Goal: Find specific fact: Find specific fact

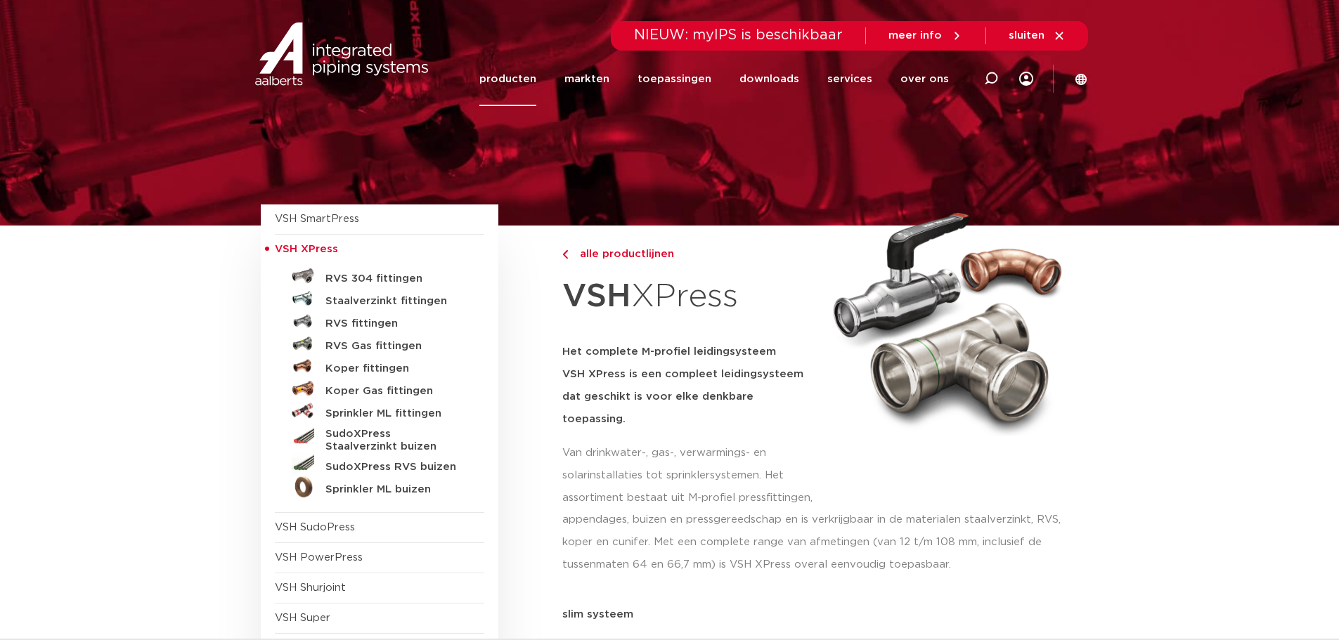
click at [375, 271] on link "RVS 304 fittingen" at bounding box center [379, 276] width 209 height 22
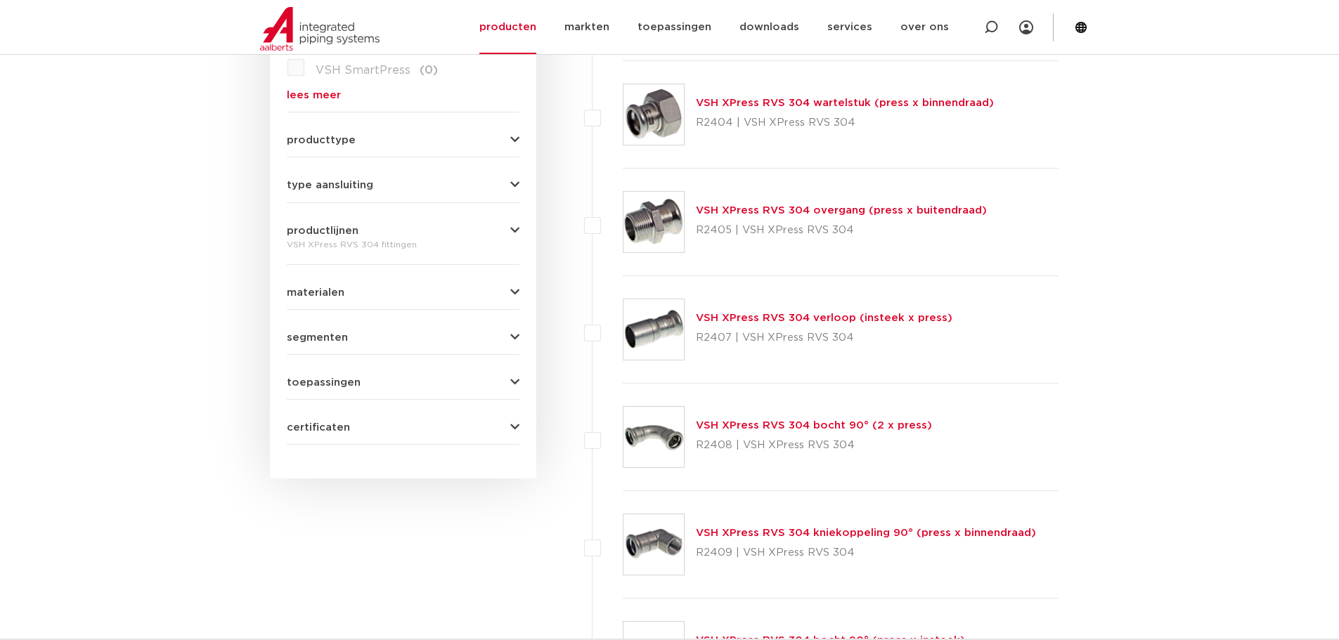
scroll to position [773, 0]
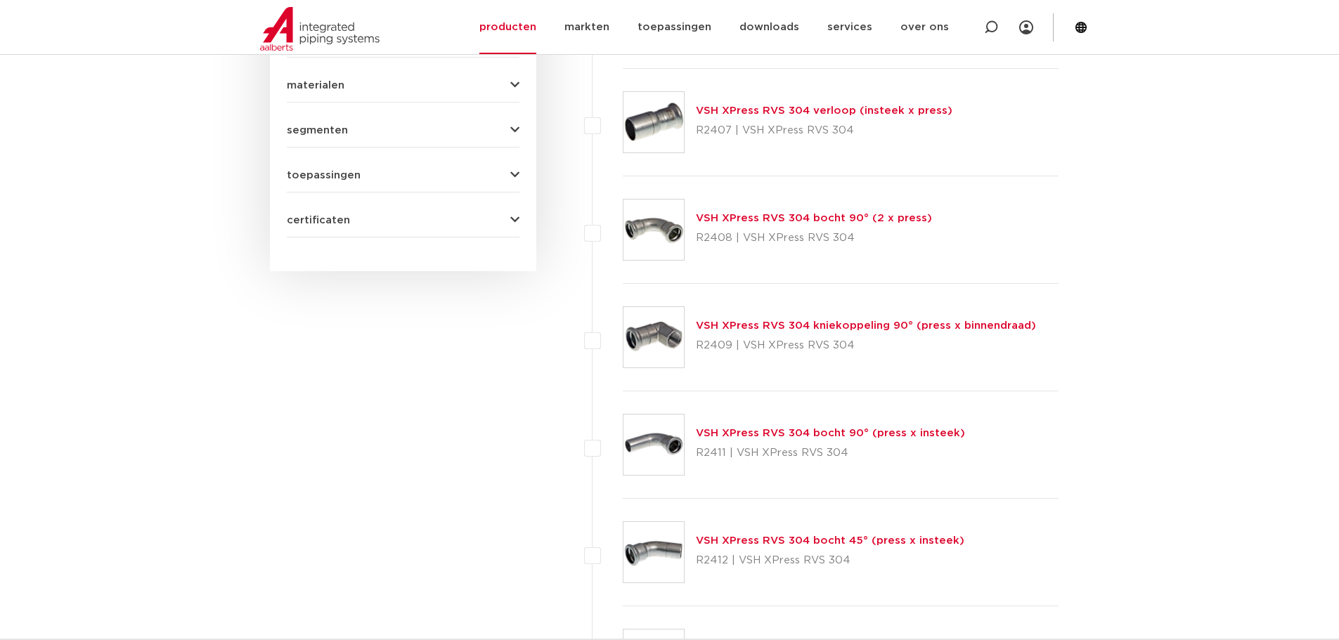
click at [820, 218] on link "VSH XPress RVS 304 bocht 90° (2 x press)" at bounding box center [814, 218] width 236 height 11
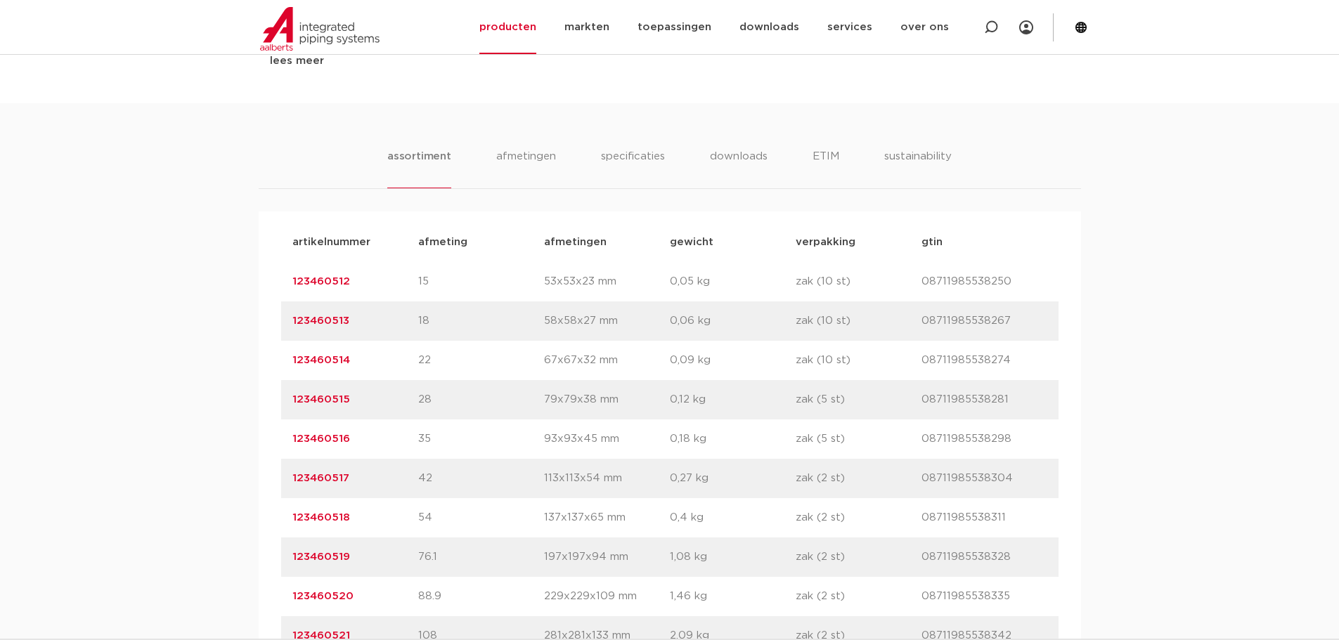
scroll to position [843, 0]
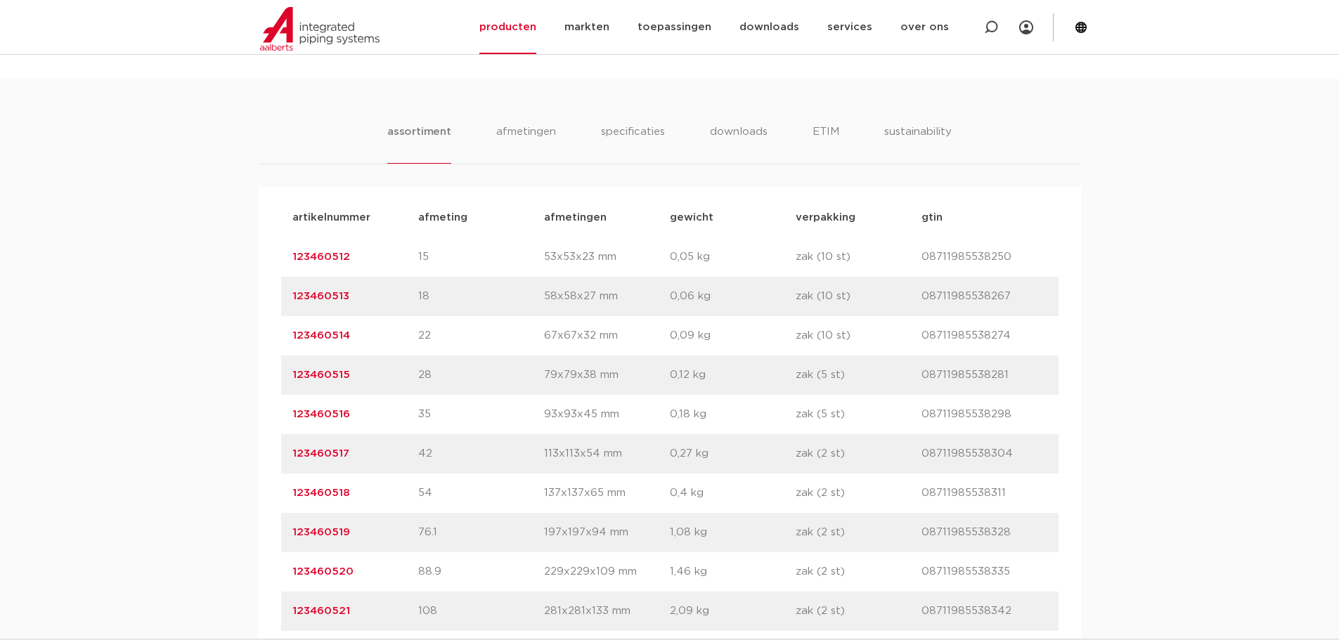
drag, startPoint x: 363, startPoint y: 380, endPoint x: 288, endPoint y: 379, distance: 74.5
click at [288, 379] on div "artikelnummer 123460515 afmeting 28 afmetingen 79x79x38 mm gewicht 0,12 kg verp…" at bounding box center [669, 375] width 777 height 39
copy link "123460515"
drag, startPoint x: 1023, startPoint y: 377, endPoint x: 881, endPoint y: 362, distance: 142.1
click at [1021, 377] on p "08711985538281" at bounding box center [984, 375] width 126 height 17
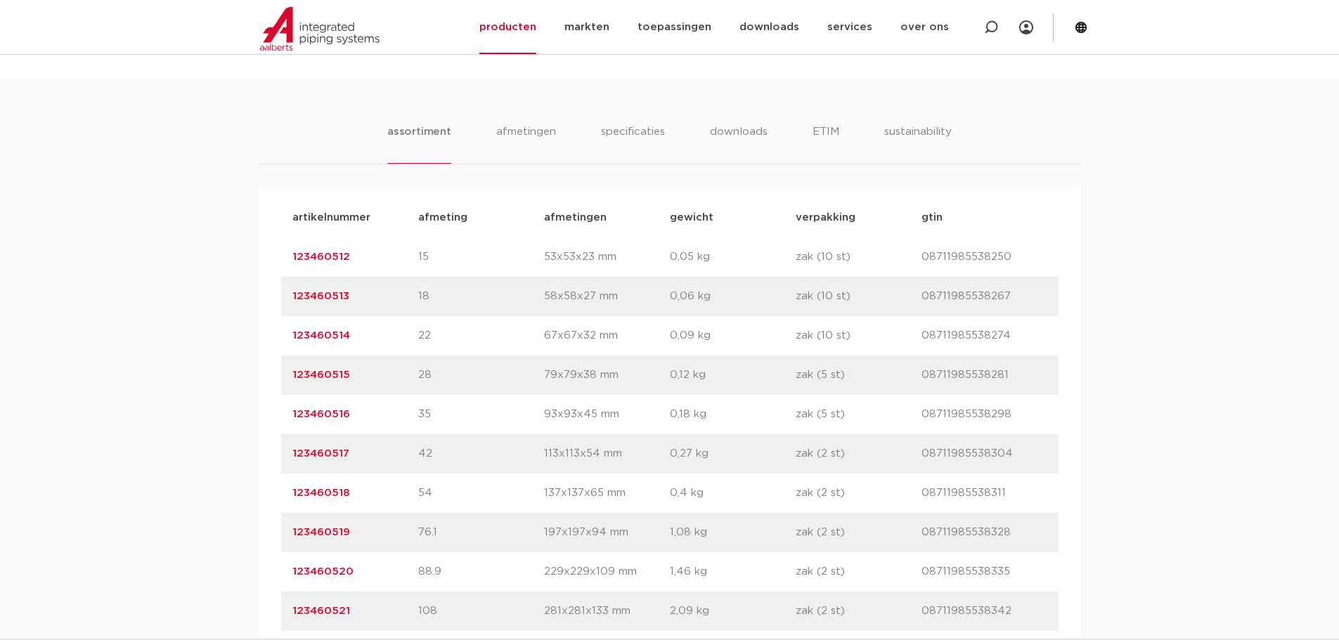
drag, startPoint x: 359, startPoint y: 377, endPoint x: 276, endPoint y: 377, distance: 82.9
click at [280, 377] on div "artikelnummer afmeting afmetingen gewicht verpakking gtin artikelnummer 1234605…" at bounding box center [670, 414] width 822 height 455
copy link "123460515"
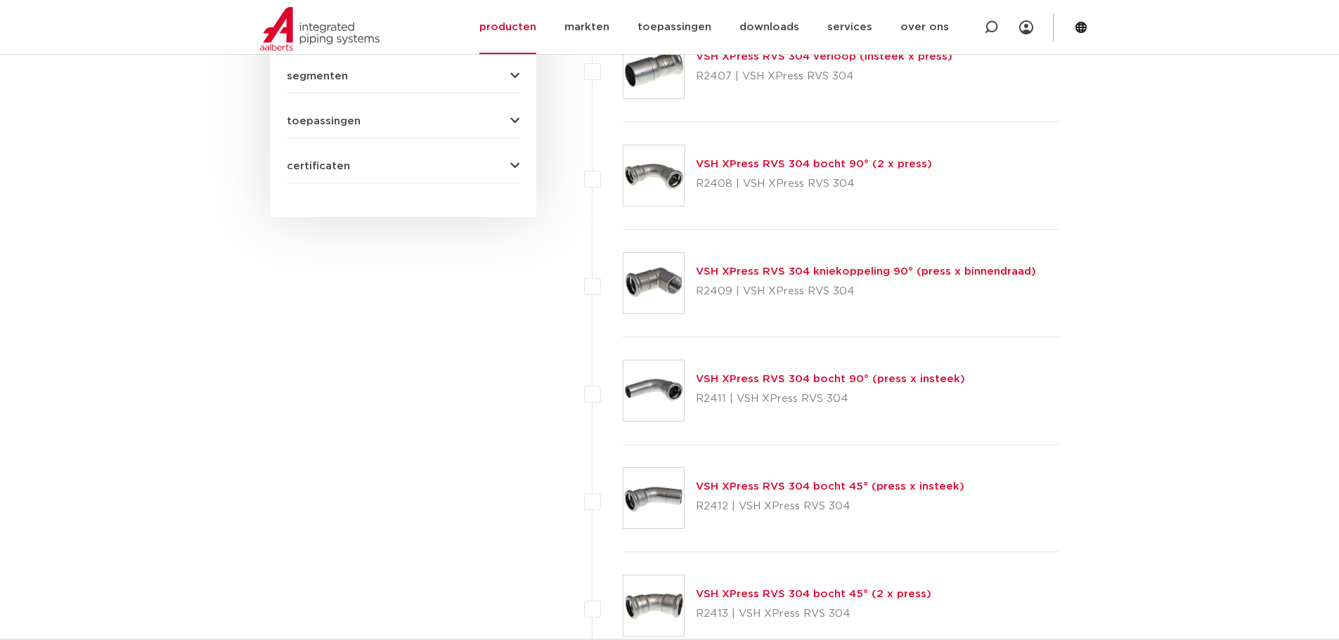
scroll to position [914, 0]
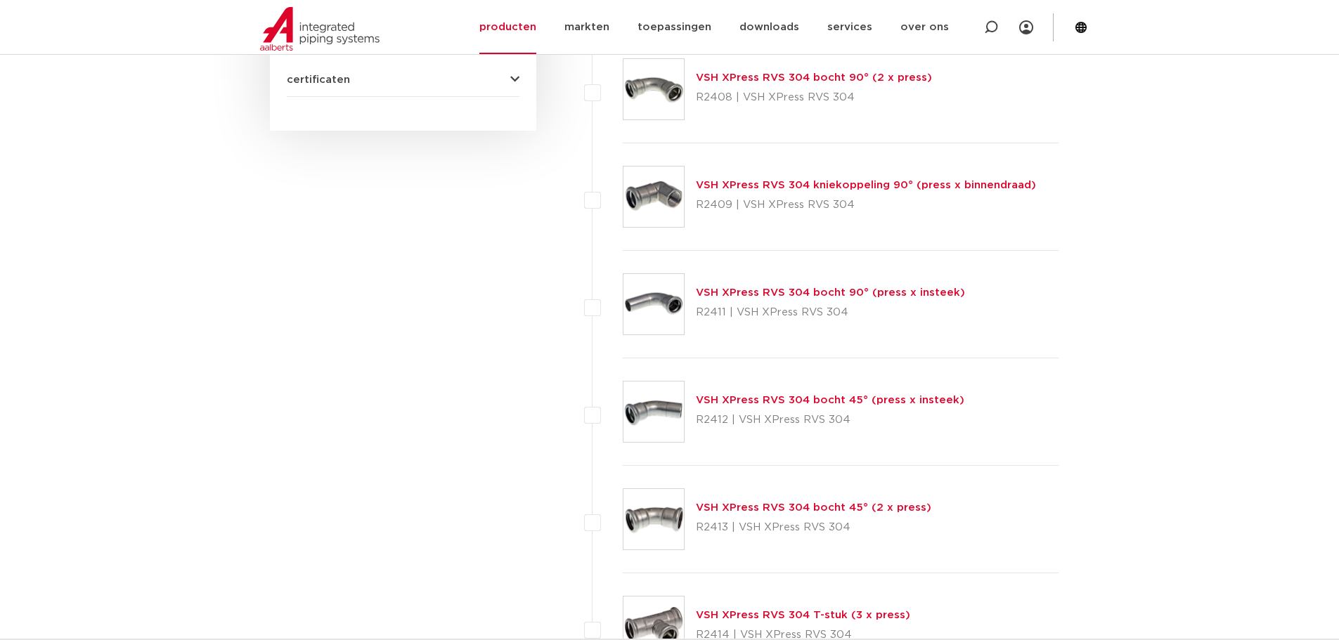
click at [729, 503] on link "VSH XPress RVS 304 bocht 45° (2 x press)" at bounding box center [813, 508] width 235 height 11
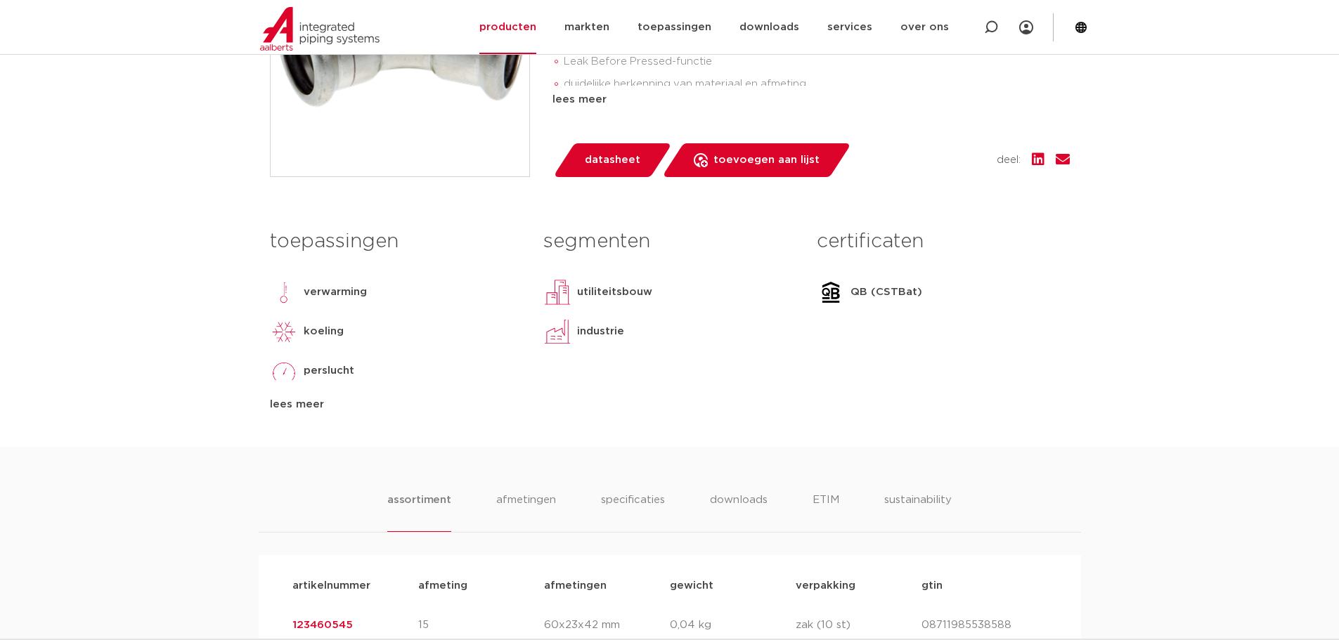
scroll to position [843, 0]
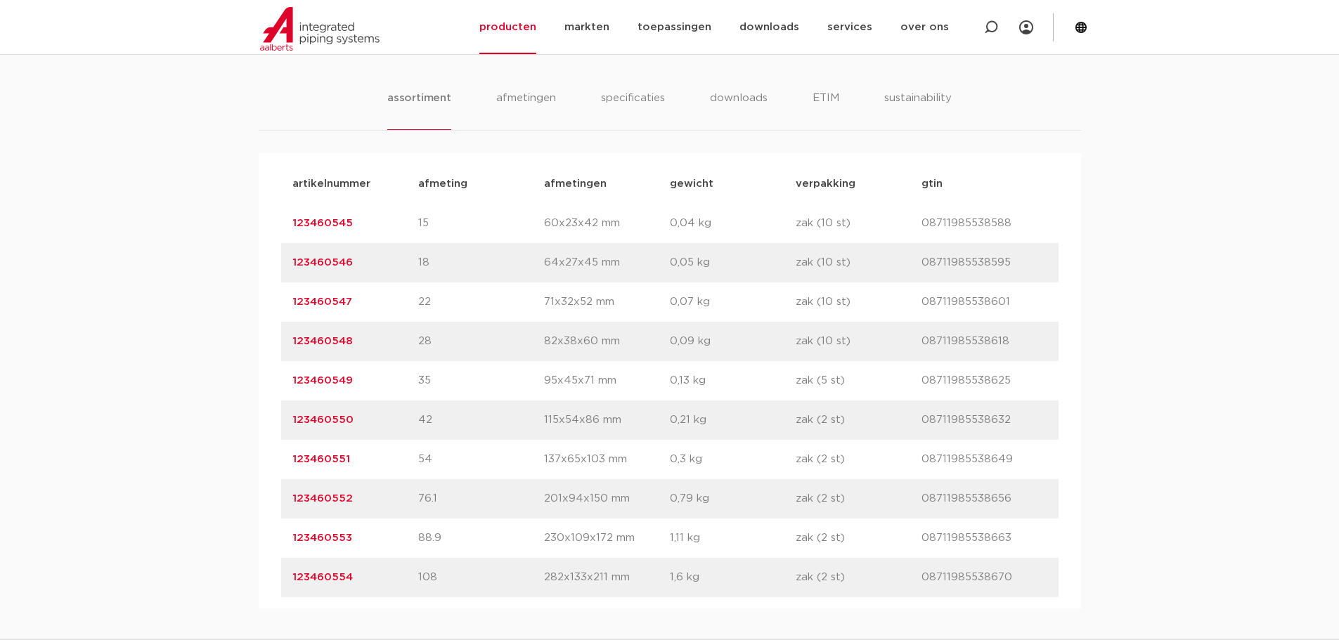
drag, startPoint x: 321, startPoint y: 375, endPoint x: 289, endPoint y: 372, distance: 31.8
click at [289, 361] on div "artikelnummer 123460548 afmeting 28 afmetingen 82x38x60 mm gewicht 0,09 kg verp…" at bounding box center [669, 341] width 777 height 39
copy link "123460548"
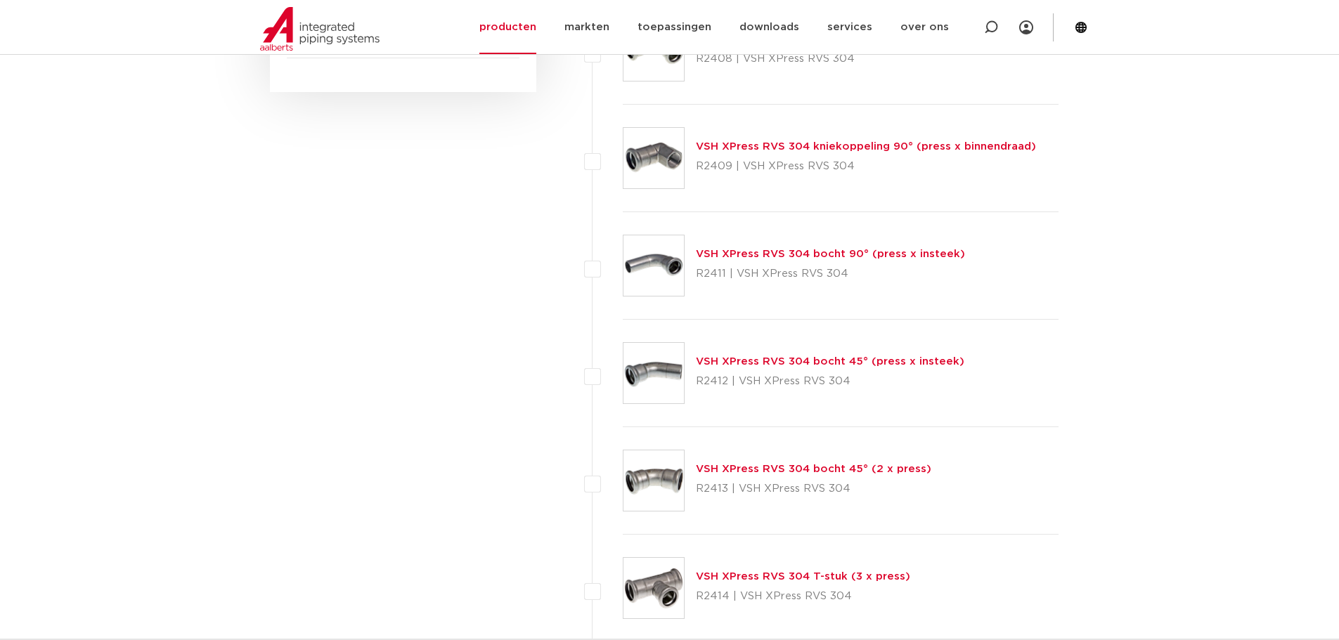
scroll to position [1195, 0]
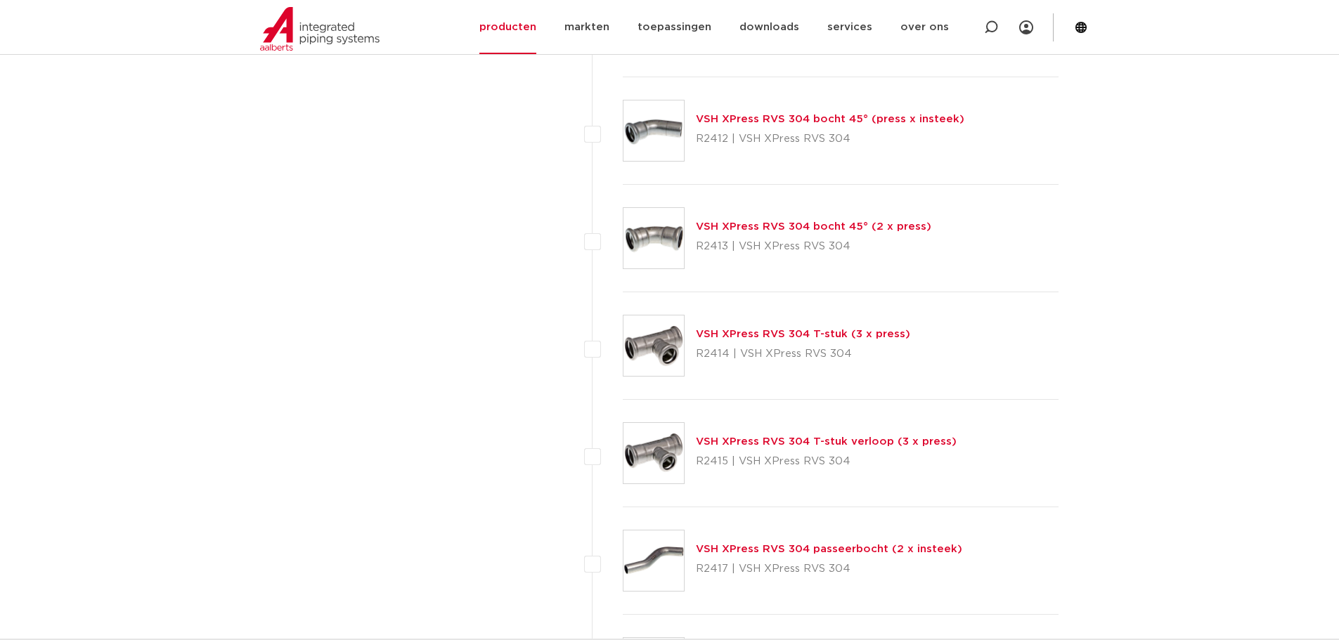
click at [655, 337] on img at bounding box center [653, 346] width 60 height 60
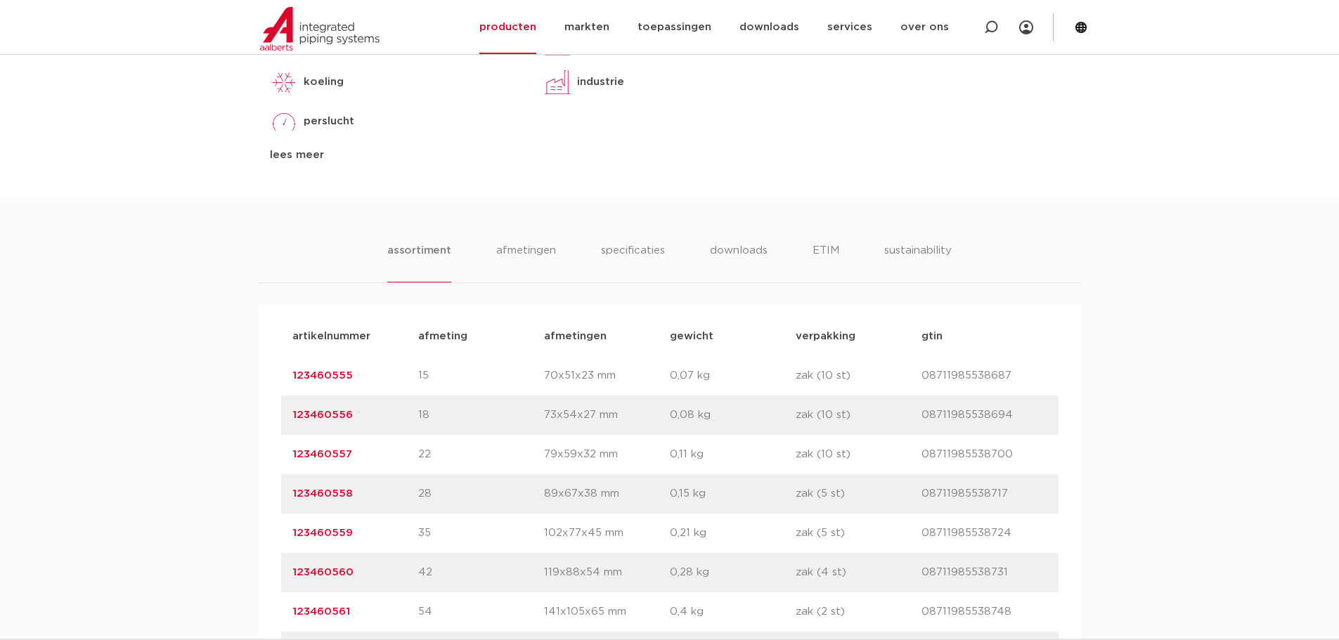
scroll to position [843, 0]
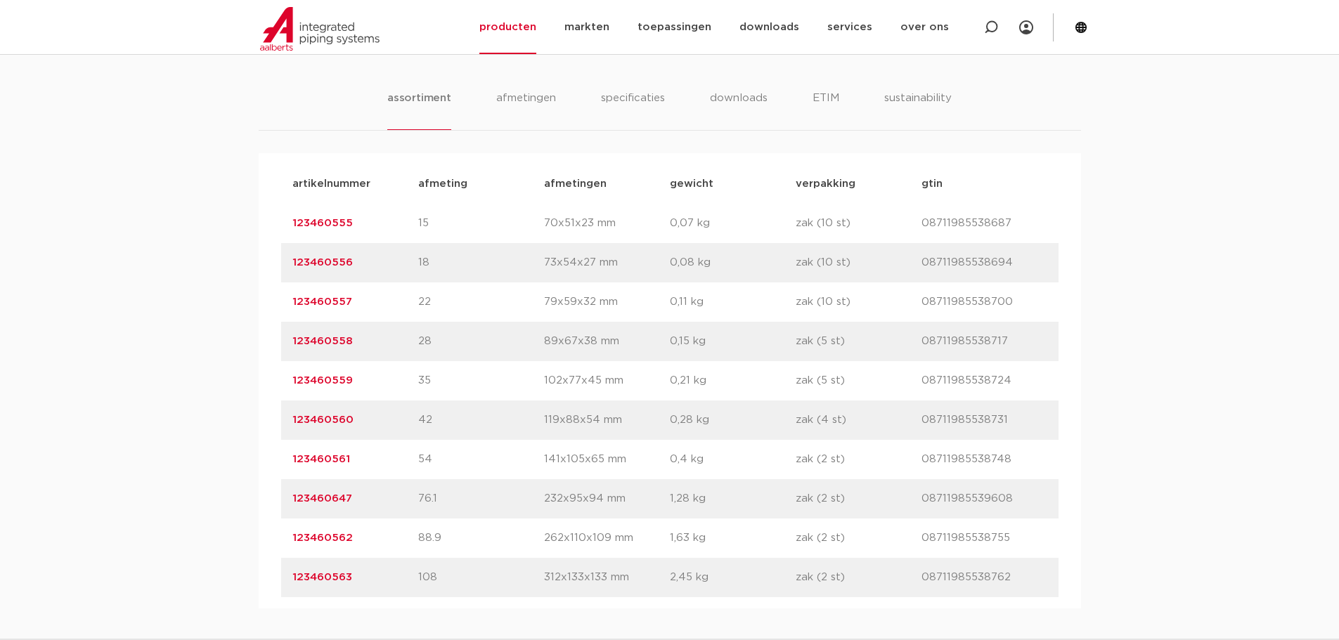
drag, startPoint x: 359, startPoint y: 337, endPoint x: 293, endPoint y: 339, distance: 66.1
click at [293, 339] on p "123460558" at bounding box center [355, 341] width 126 height 17
copy link "123460558"
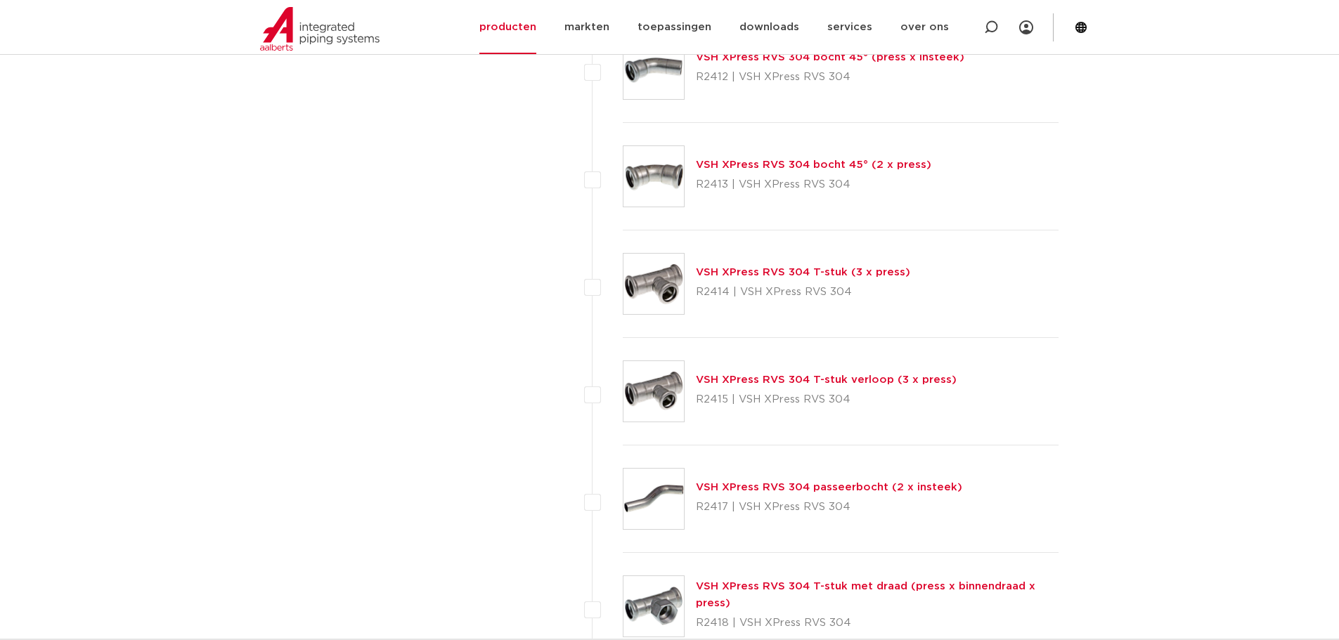
scroll to position [1476, 0]
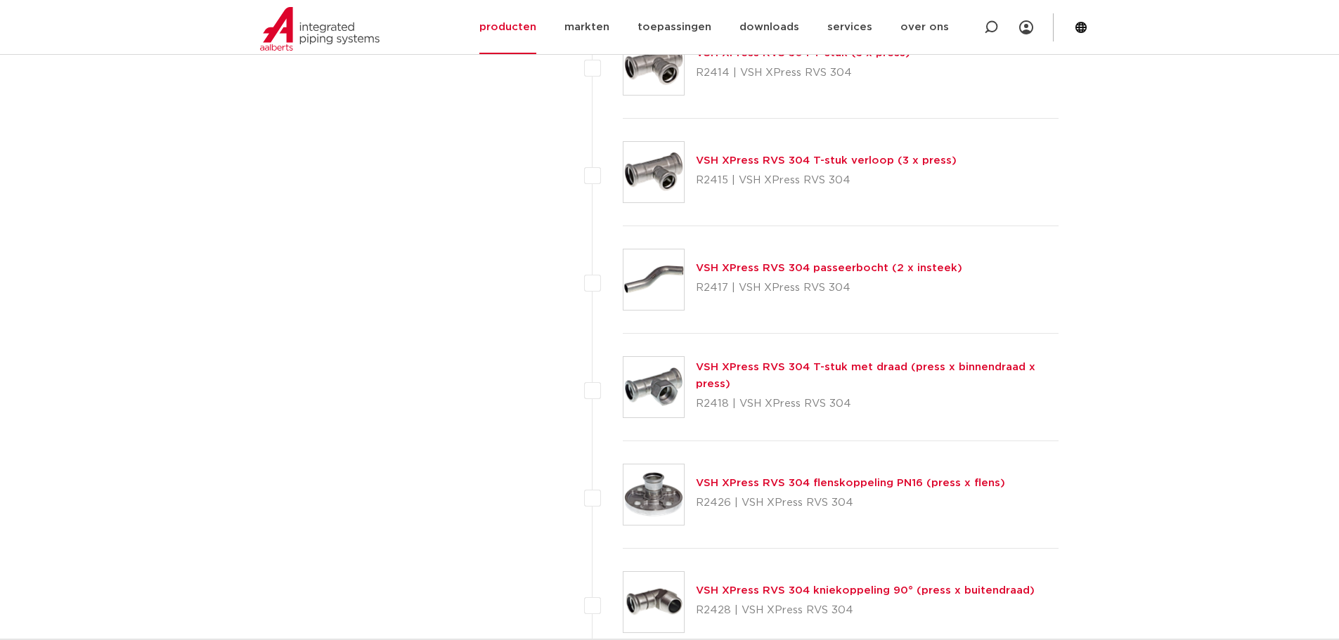
click at [770, 365] on link "VSH XPress RVS 304 T-stuk met draad (press x binnendraad x press)" at bounding box center [865, 375] width 339 height 27
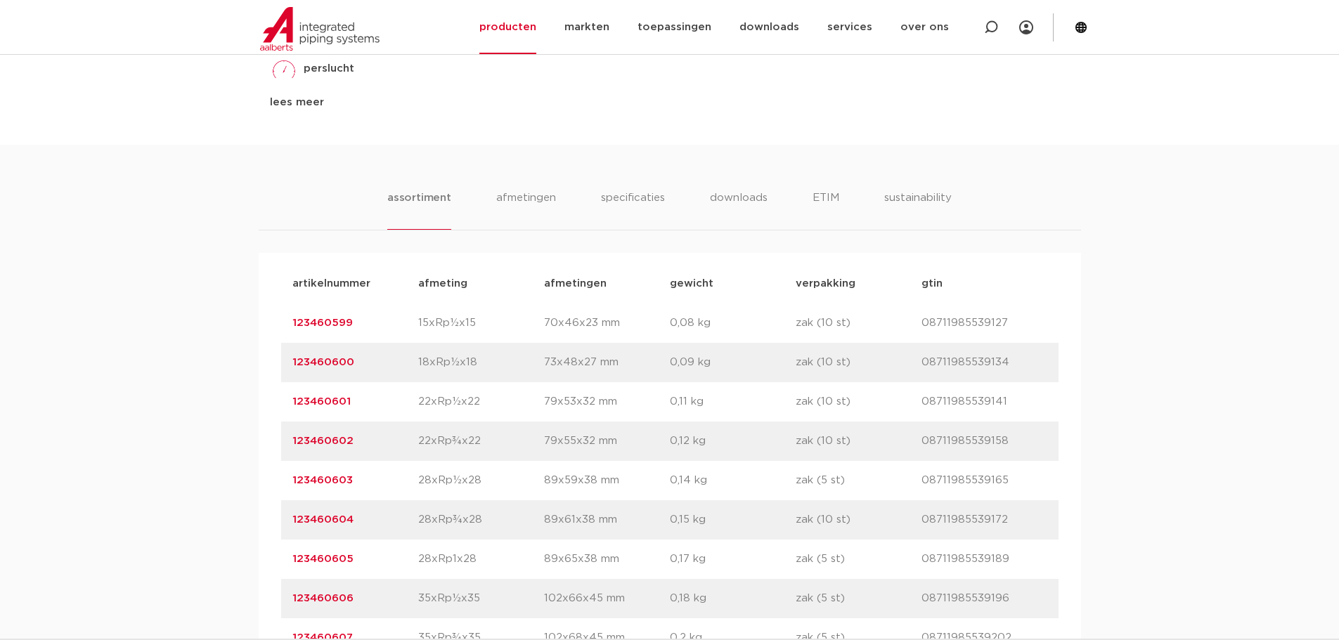
scroll to position [914, 0]
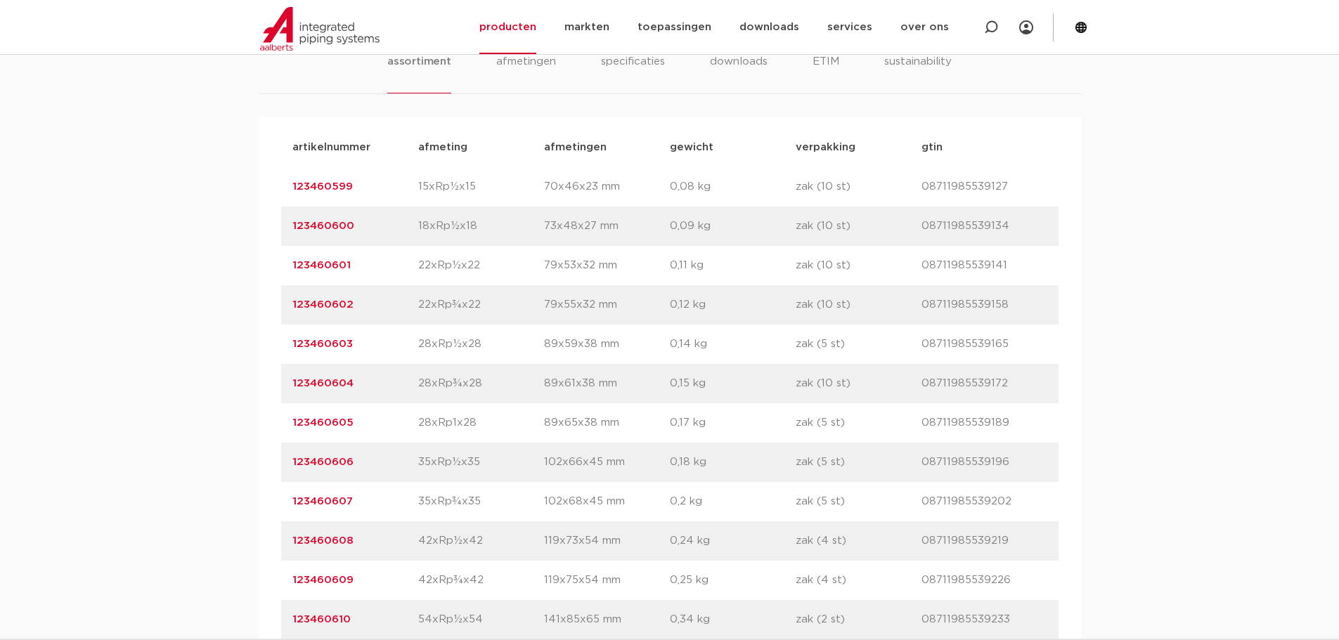
drag, startPoint x: 373, startPoint y: 342, endPoint x: 285, endPoint y: 344, distance: 87.2
click at [285, 344] on div "artikelnummer 123460603 afmeting 28xRp½x28 [GEOGRAPHIC_DATA] 89x59x38 mm gewich…" at bounding box center [669, 344] width 777 height 39
copy link "123460603"
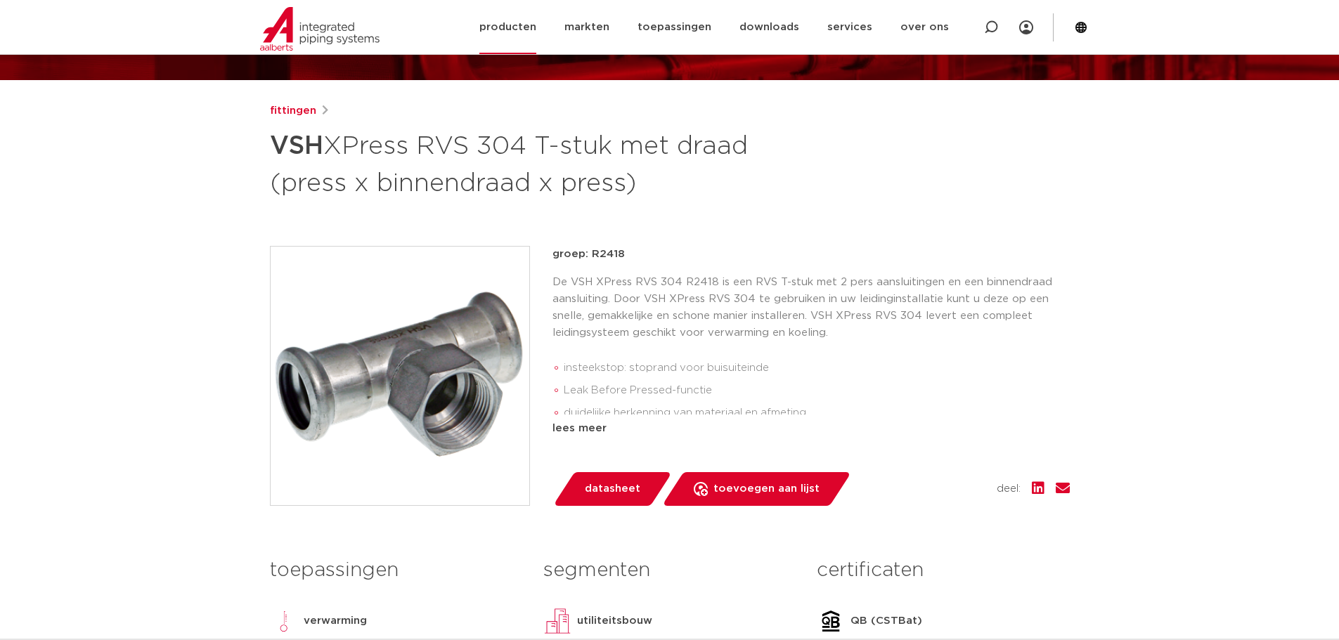
scroll to position [0, 0]
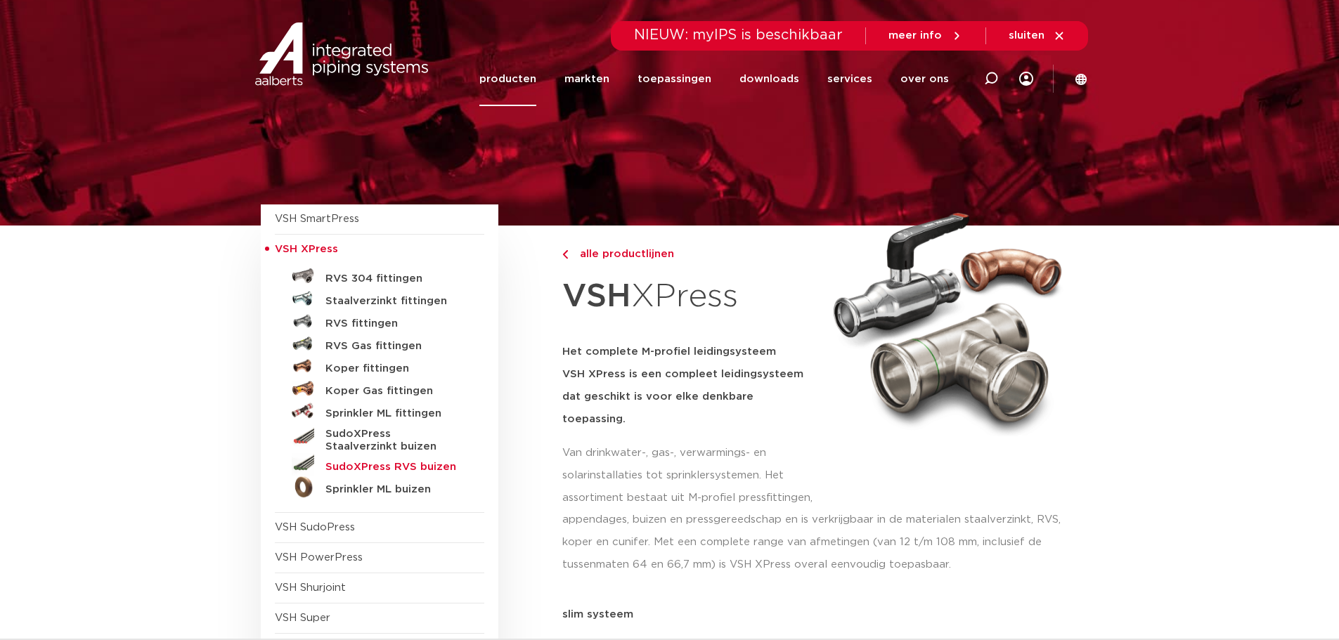
click at [373, 470] on h5 "SudoXPress RVS buizen" at bounding box center [394, 467] width 139 height 13
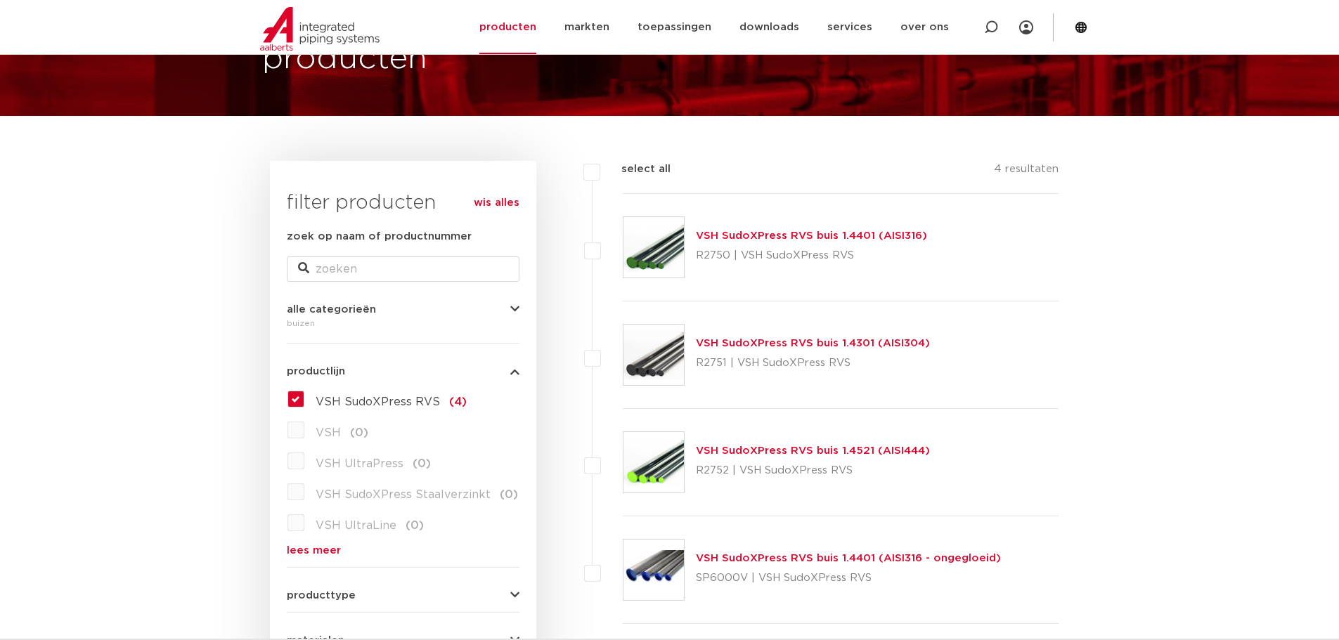
scroll to position [70, 0]
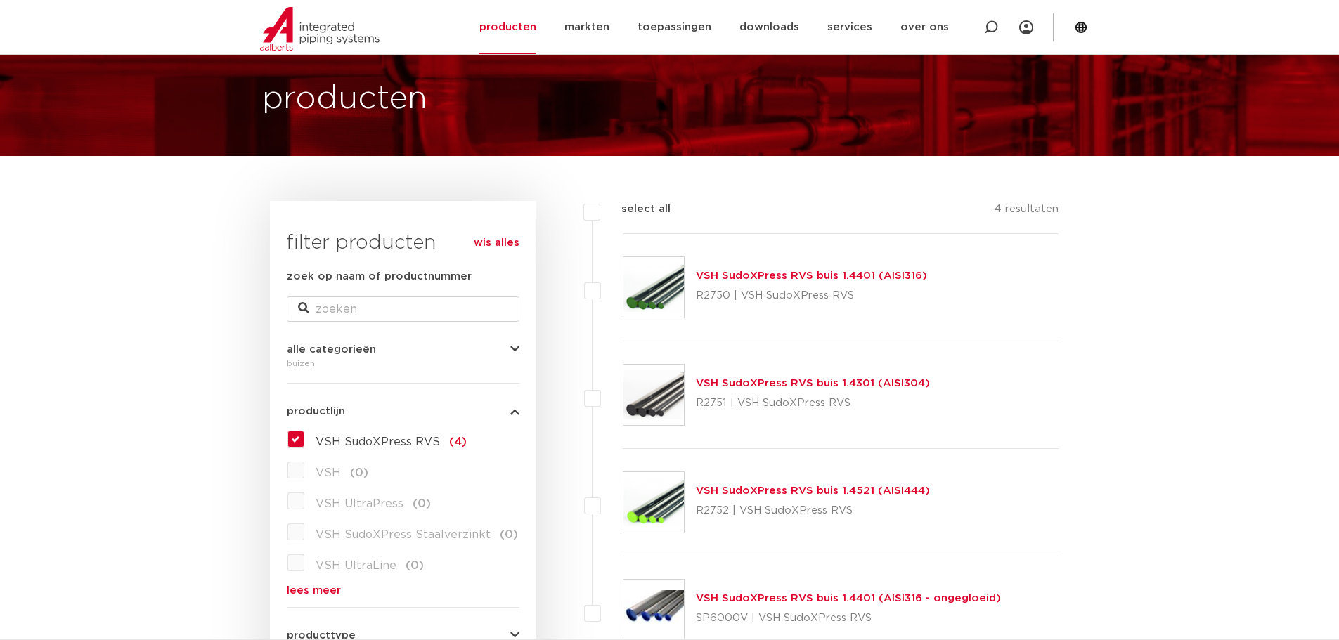
click at [763, 271] on link "VSH SudoXPress RVS buis 1.4401 (AISI316)" at bounding box center [811, 276] width 231 height 11
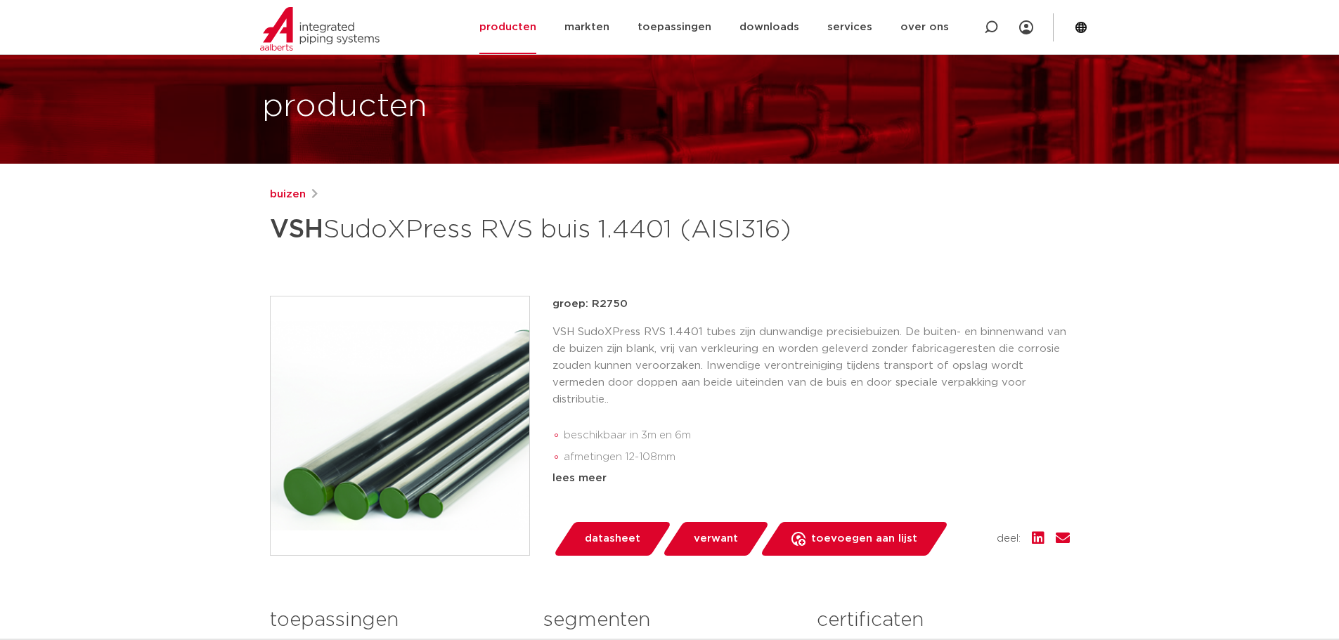
scroll to position [422, 0]
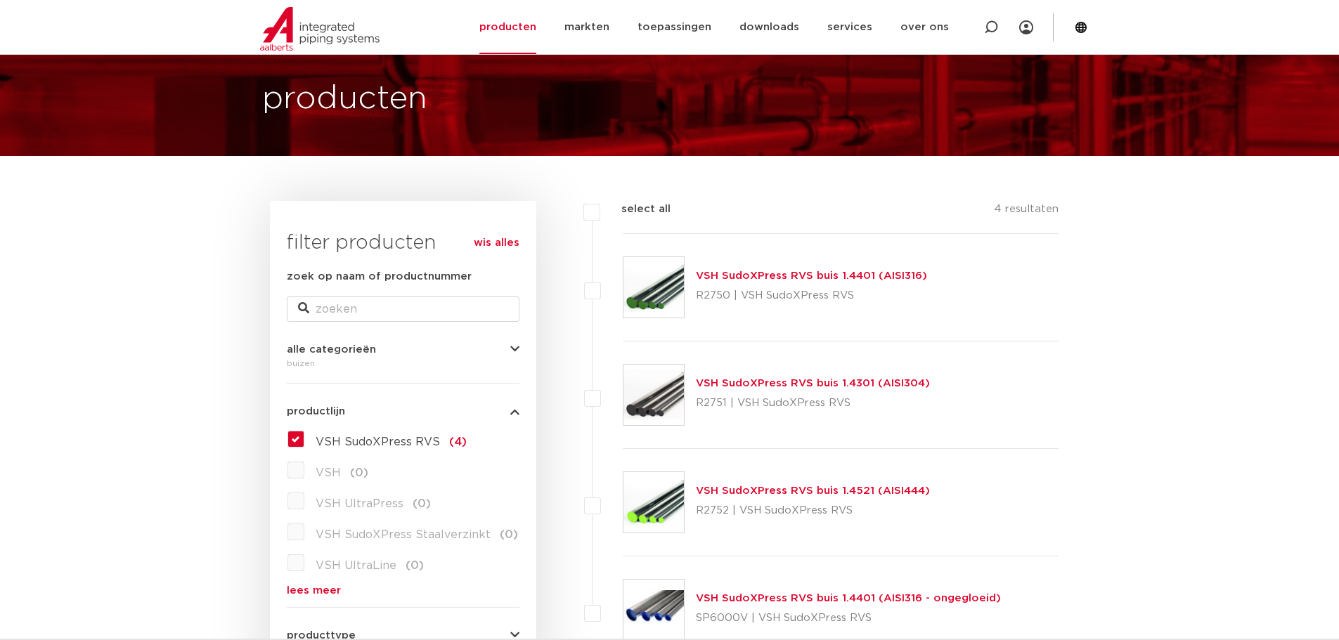
click at [678, 397] on img at bounding box center [653, 395] width 60 height 60
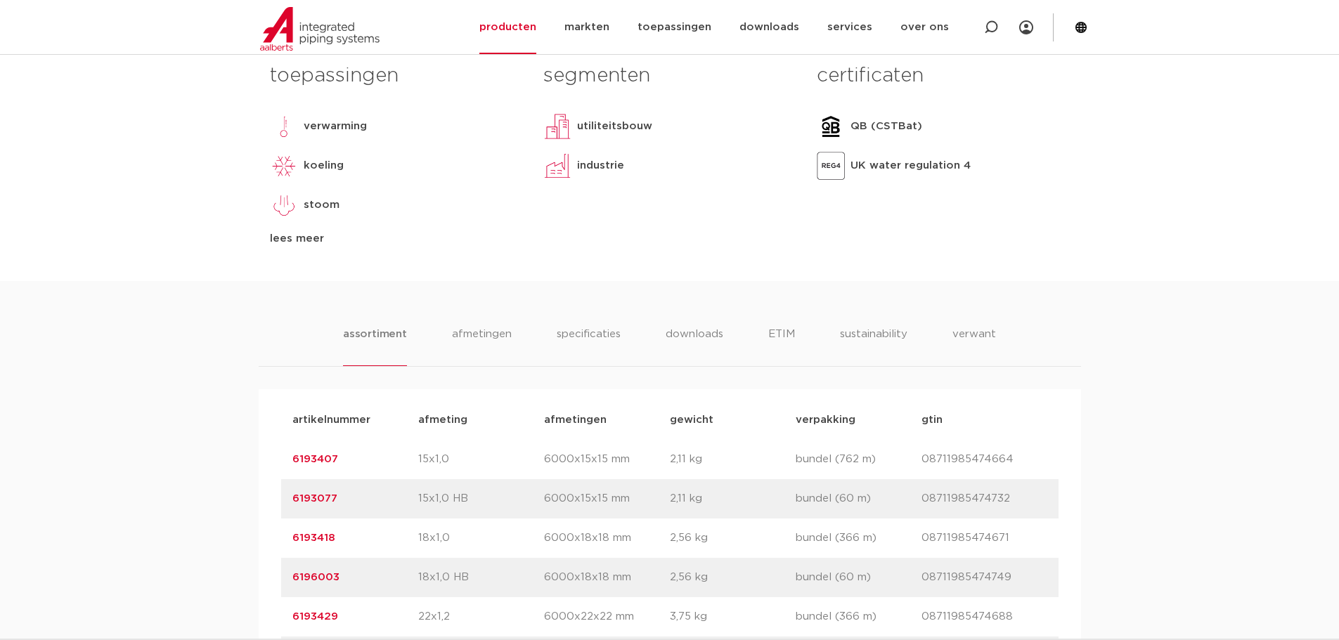
scroll to position [843, 0]
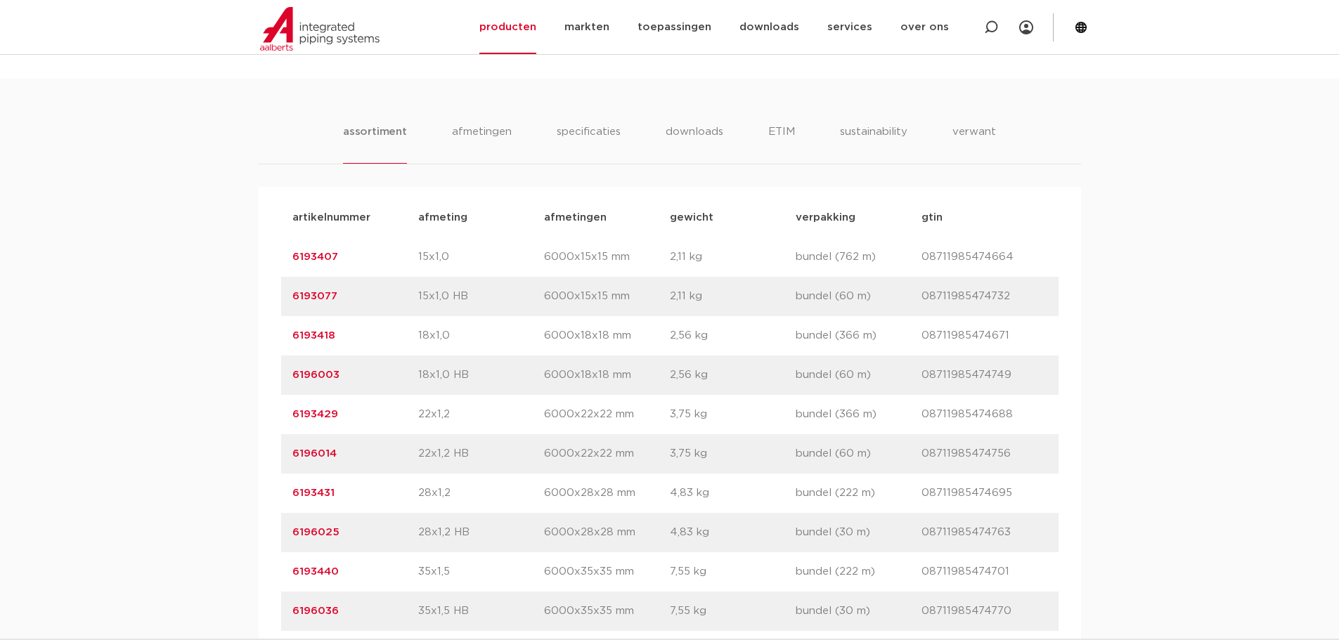
drag, startPoint x: 356, startPoint y: 497, endPoint x: 283, endPoint y: 495, distance: 72.4
click at [283, 495] on div "artikelnummer 6193431 afmeting 28x1,2 [GEOGRAPHIC_DATA] 6000x28x28 mm gewicht 4…" at bounding box center [669, 493] width 777 height 39
copy link "6193431"
drag, startPoint x: 354, startPoint y: 537, endPoint x: 260, endPoint y: 534, distance: 93.5
click at [260, 534] on div "artikelnummer afmeting [GEOGRAPHIC_DATA] gewicht verpakking gtin artikelnummer …" at bounding box center [670, 611] width 822 height 849
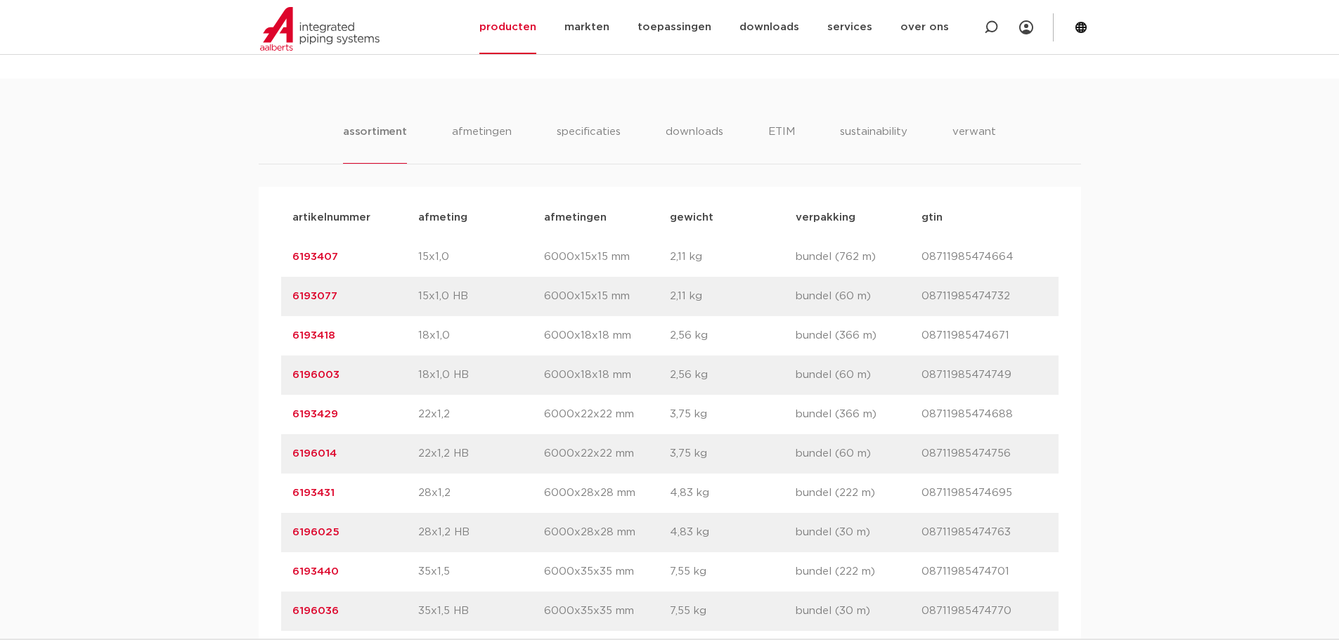
copy link "6196025"
drag, startPoint x: 358, startPoint y: 500, endPoint x: 293, endPoint y: 500, distance: 64.7
click at [293, 500] on p "6193431" at bounding box center [355, 493] width 126 height 17
copy link "6193431"
click at [206, 472] on div "assortiment [GEOGRAPHIC_DATA] specificaties downloads ETIM sustainability verwa…" at bounding box center [669, 557] width 1339 height 957
